Goal: Transaction & Acquisition: Purchase product/service

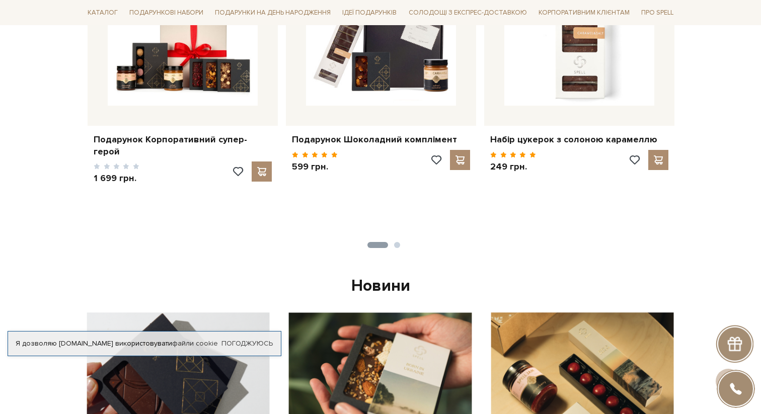
scroll to position [517, 0]
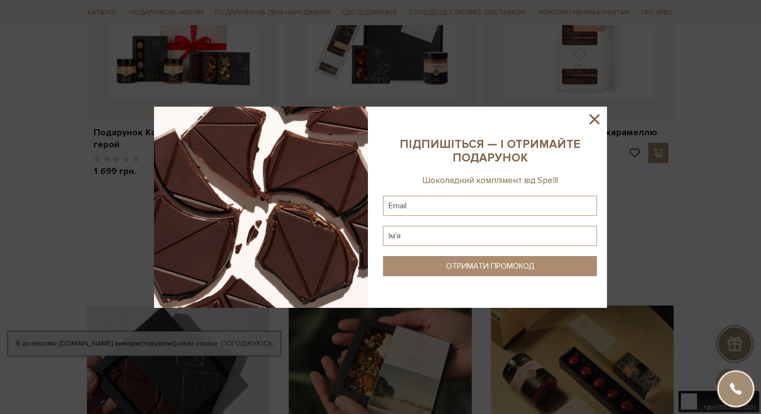
click at [597, 120] on icon at bounding box center [595, 119] width 10 height 10
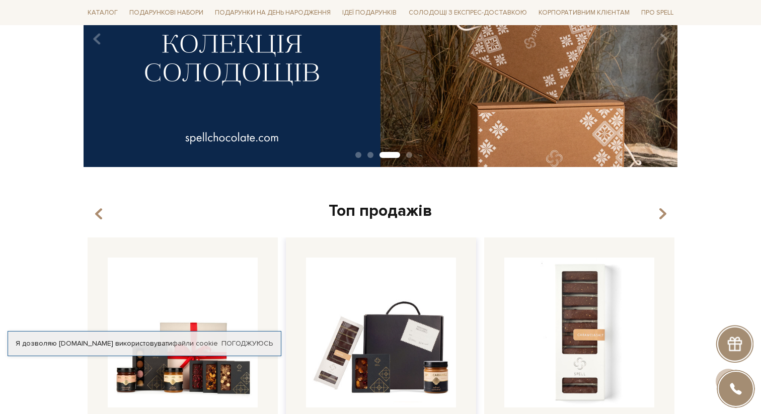
scroll to position [0, 0]
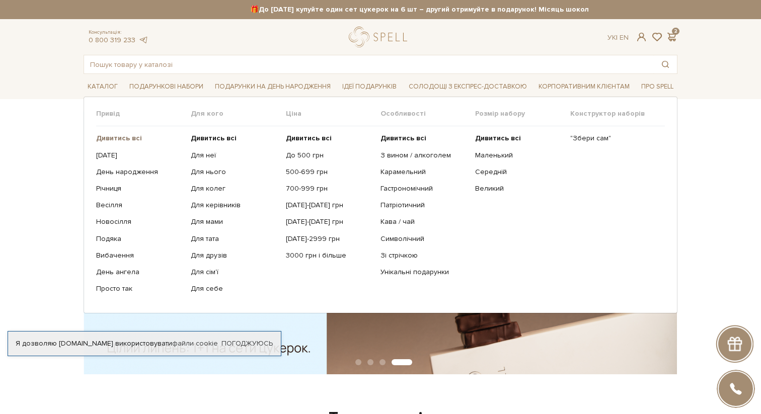
click at [123, 136] on b "Дивитись всі" at bounding box center [119, 138] width 46 height 9
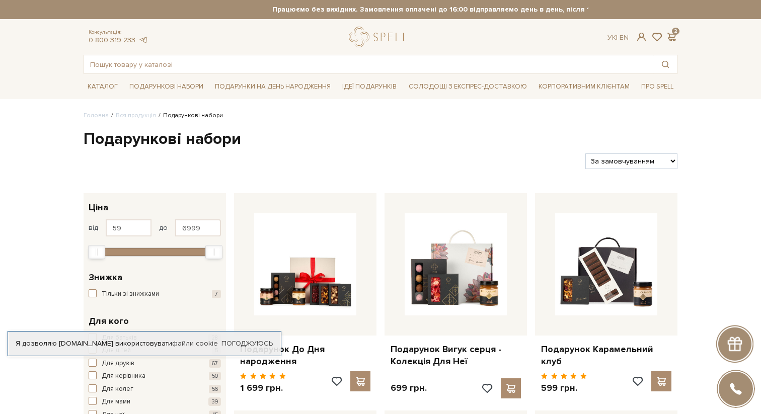
click at [588, 164] on select "За замовчуванням За Ціною (зростання) За Ціною (зменшення) Новинки За популярні…" at bounding box center [631, 162] width 92 height 16
select select "[URL][DOMAIN_NAME]"
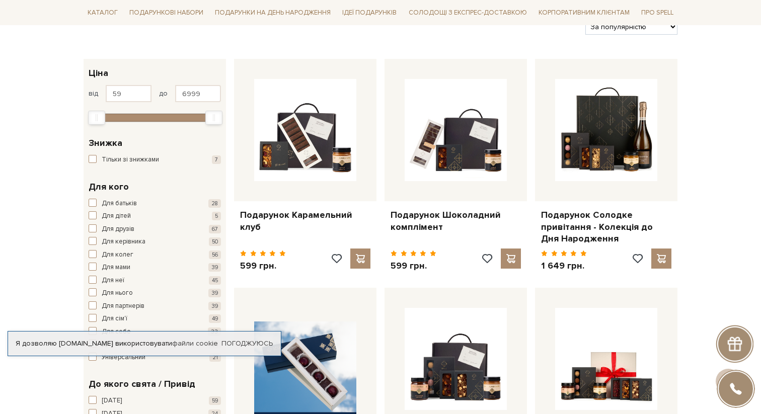
scroll to position [118, 0]
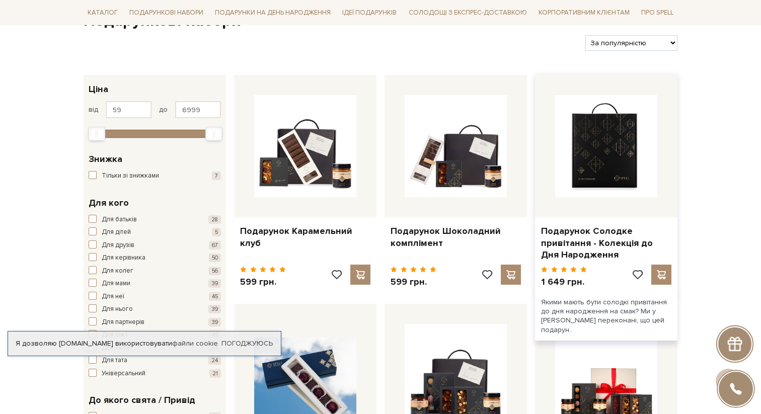
click at [619, 134] on img at bounding box center [606, 146] width 102 height 102
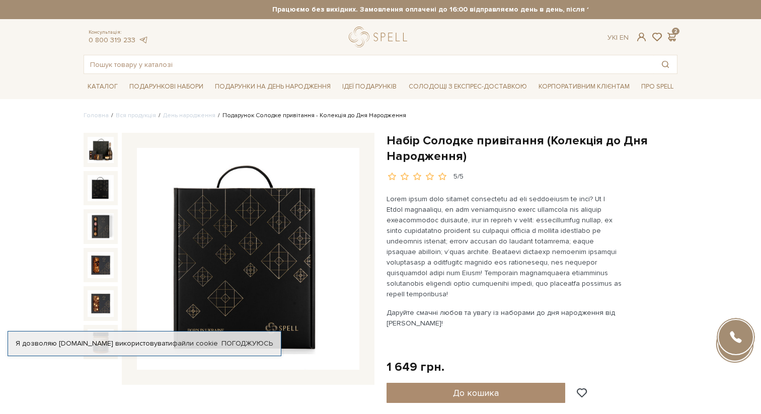
click at [98, 181] on img at bounding box center [101, 188] width 26 height 26
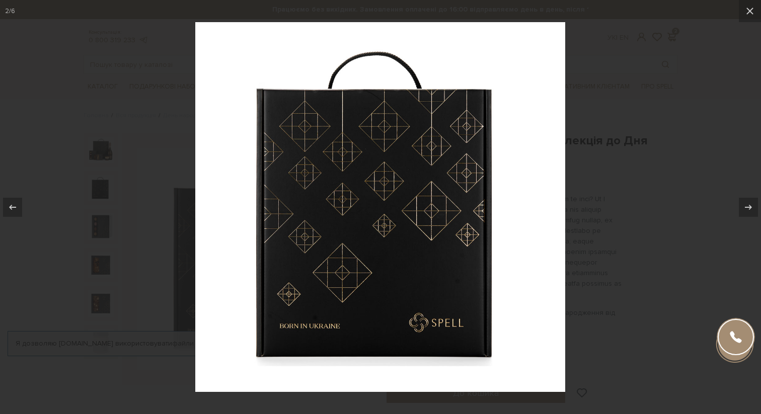
click at [656, 123] on div at bounding box center [380, 207] width 761 height 414
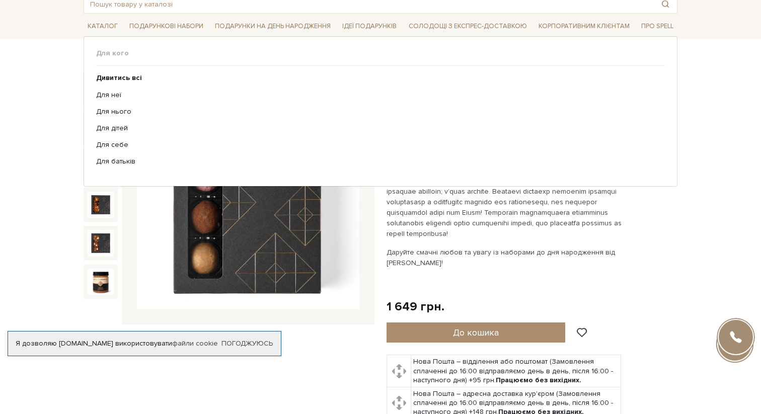
scroll to position [65, 0]
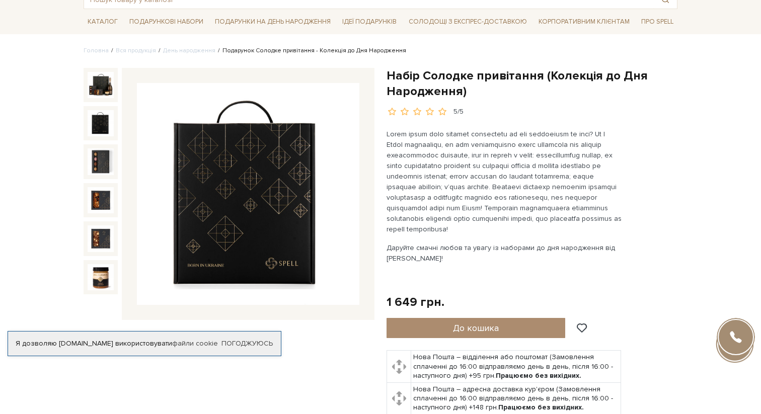
click at [96, 123] on img at bounding box center [101, 123] width 26 height 26
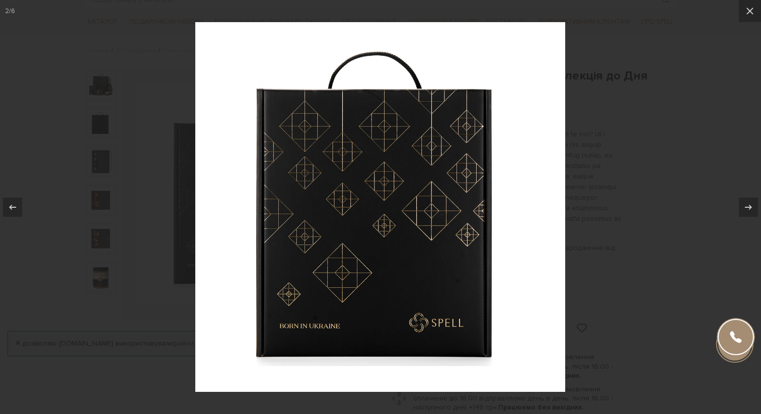
click at [599, 148] on div at bounding box center [380, 207] width 761 height 414
